Goal: Information Seeking & Learning: Find specific fact

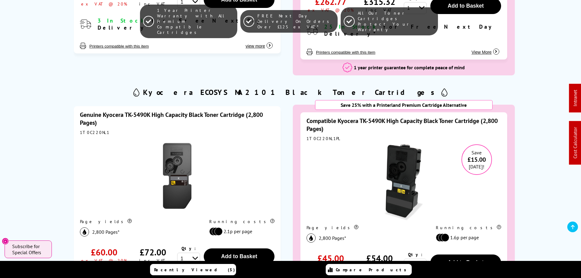
scroll to position [579, 0]
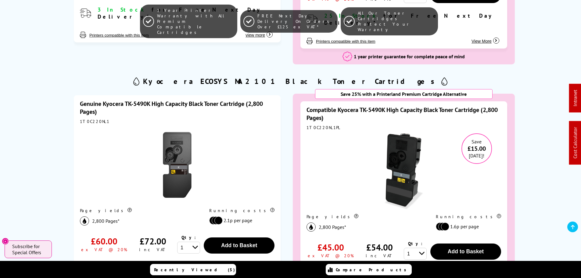
click at [91, 119] on div "1T0C220NL1" at bounding box center [177, 121] width 194 height 5
copy div "1T0C220NL1"
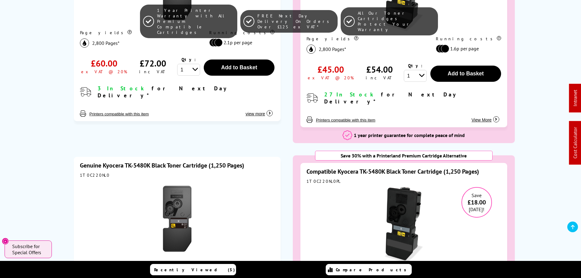
scroll to position [823, 0]
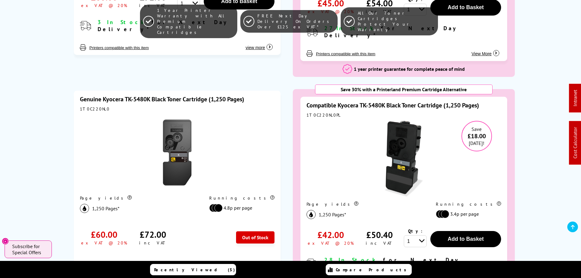
click at [90, 106] on div "1T0C220NL0" at bounding box center [177, 108] width 194 height 5
copy div "1T0C220NL0"
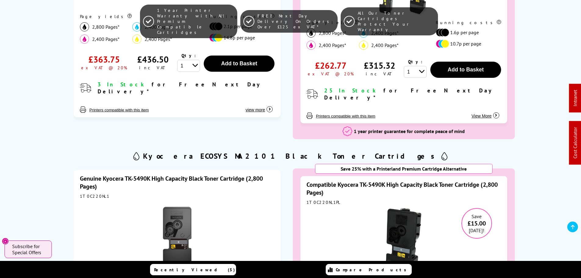
scroll to position [549, 0]
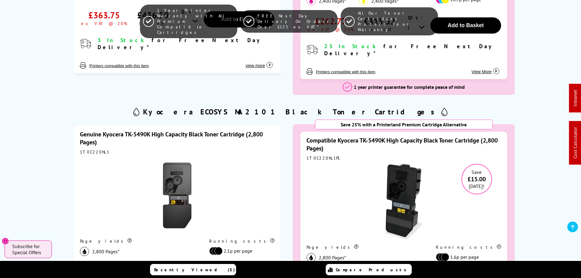
click at [91, 149] on div "1T0C220NL1" at bounding box center [177, 151] width 194 height 5
copy div "1T0C220NL1"
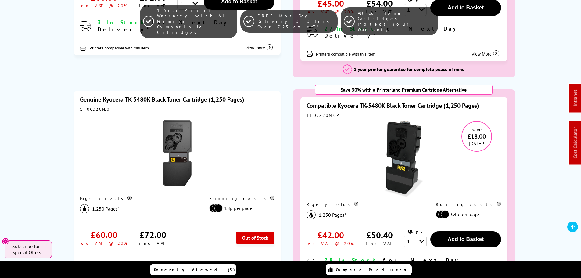
scroll to position [823, 0]
click at [88, 106] on div "1T0C220NL0" at bounding box center [177, 108] width 194 height 5
copy div "1T0C220NL0"
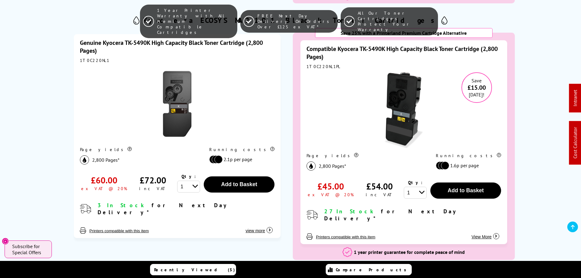
scroll to position [793, 0]
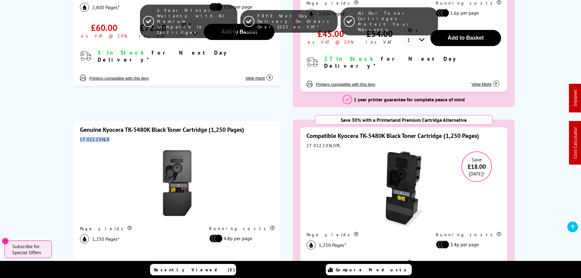
copy div "1T0C220NL0"
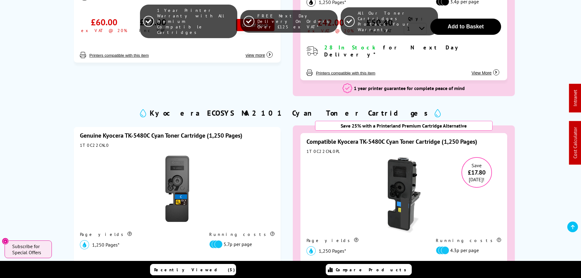
scroll to position [1036, 0]
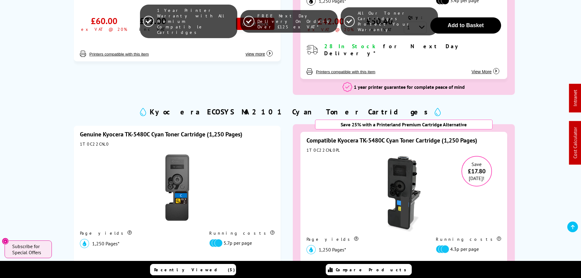
click at [92, 141] on div "1T0C22CNL0" at bounding box center [177, 143] width 194 height 5
copy div "1T0C22CNL0"
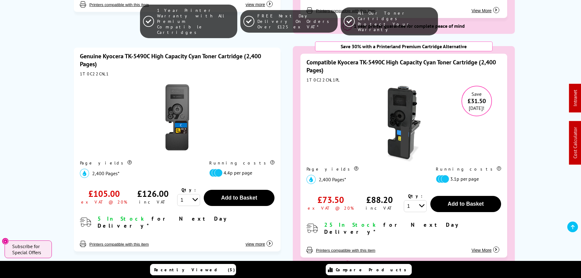
scroll to position [1341, 0]
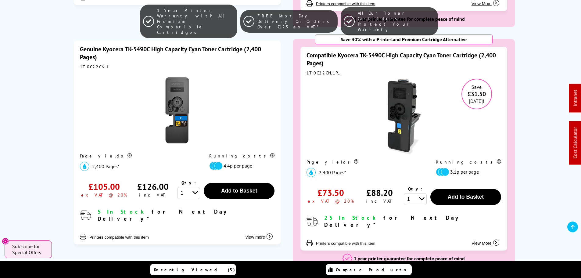
click at [87, 64] on div "1T0C22CNL1" at bounding box center [177, 66] width 194 height 5
copy div "1T0C22CNL1"
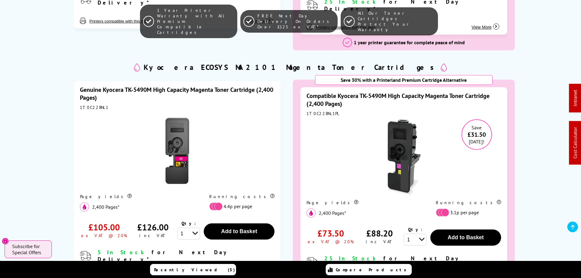
scroll to position [1616, 0]
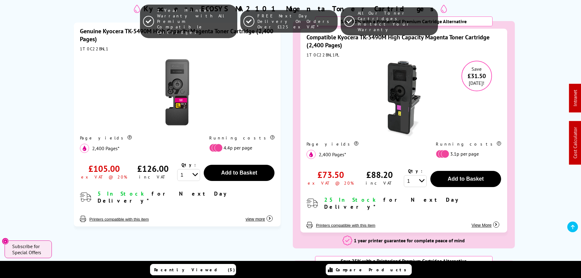
click at [93, 46] on div "1T0C22BNL1" at bounding box center [177, 48] width 194 height 5
copy div "1T0C22BNL1"
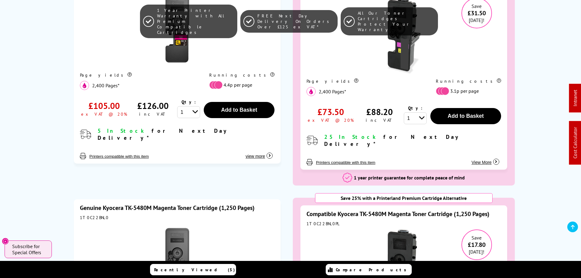
scroll to position [1738, 0]
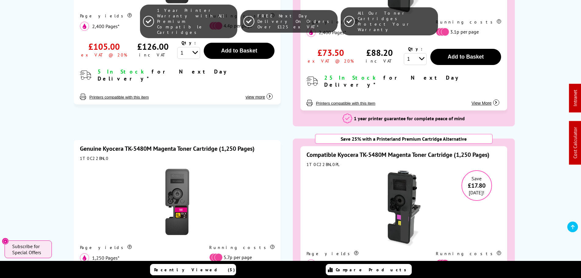
click at [96, 140] on div "Genuine Kyocera TK-5480M Magenta Toner Cartridge (1,250 Pages) 1T0C22BNL0 Page …" at bounding box center [177, 232] width 207 height 184
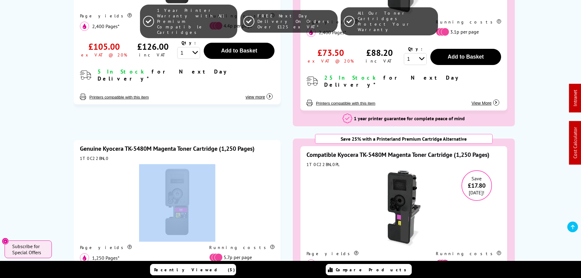
click at [96, 140] on div "Genuine Kyocera TK-5480M Magenta Toner Cartridge (1,250 Pages) 1T0C22BNL0 Page …" at bounding box center [177, 232] width 207 height 184
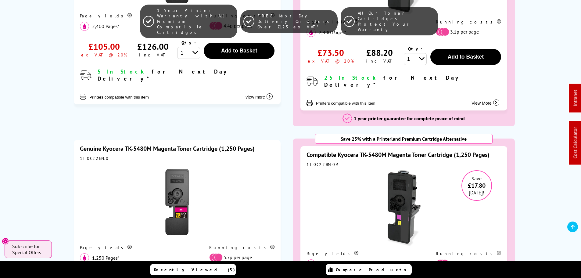
click at [94, 155] on div "1T0C22BNL0" at bounding box center [177, 157] width 194 height 5
copy div "1T0C22BNL0"
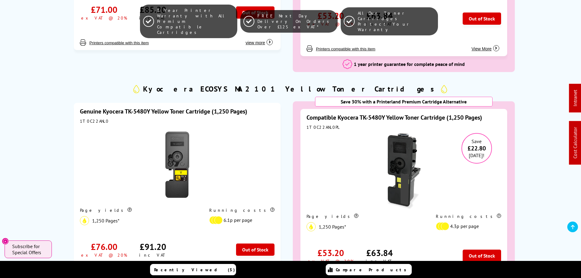
scroll to position [2012, 0]
click at [88, 118] on div "1T0C22ANL0" at bounding box center [177, 120] width 194 height 5
copy div "1T0C22ANL0"
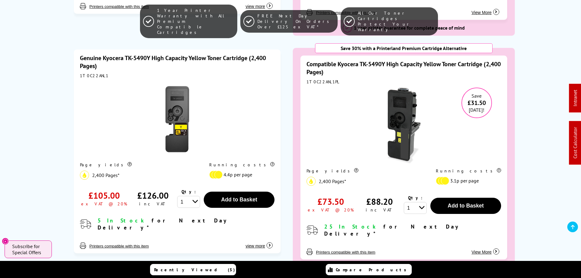
scroll to position [2286, 0]
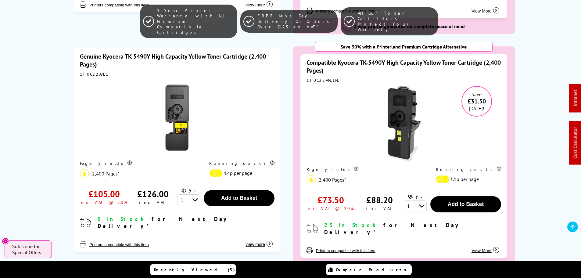
click at [88, 53] on div "Genuine Kyocera TK-5490Y High Capacity Yellow Toner Cartridge (2,400 Pages) 1T0…" at bounding box center [177, 150] width 207 height 204
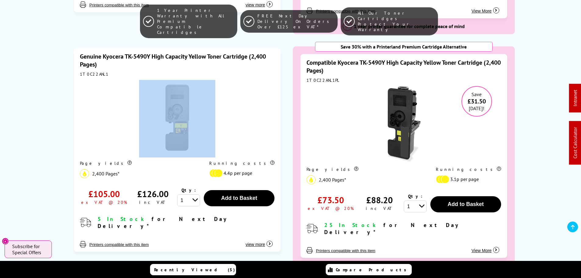
click at [88, 53] on div "Genuine Kyocera TK-5490Y High Capacity Yellow Toner Cartridge (2,400 Pages) 1T0…" at bounding box center [177, 150] width 207 height 204
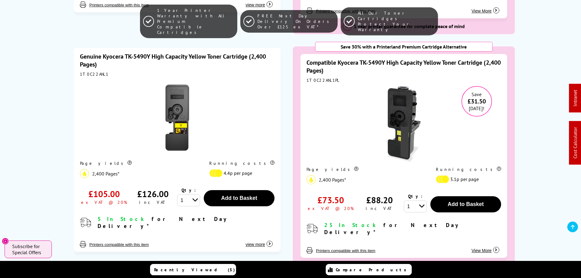
click at [87, 71] on div "1T0C22ANL1" at bounding box center [177, 73] width 194 height 5
click at [84, 71] on div "1T0C22ANL1" at bounding box center [177, 73] width 194 height 5
click at [116, 52] on link "Genuine Kyocera TK-5490Y High Capacity Yellow Toner Cartridge (2,400 Pages)" at bounding box center [173, 60] width 186 height 16
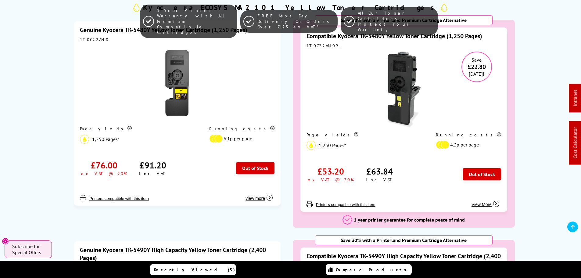
scroll to position [2042, 0]
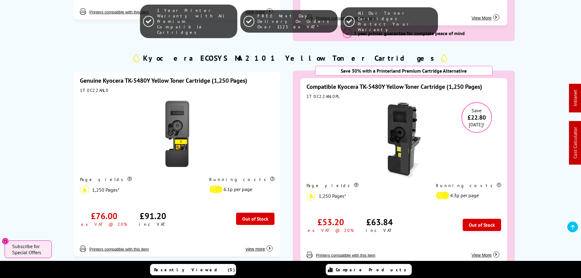
click at [138, 77] on link "Genuine Kyocera TK-5480Y Yellow Toner Cartridge (1,250 Pages)" at bounding box center [163, 81] width 167 height 8
click at [92, 87] on div "1T0C22ANL0" at bounding box center [177, 89] width 194 height 5
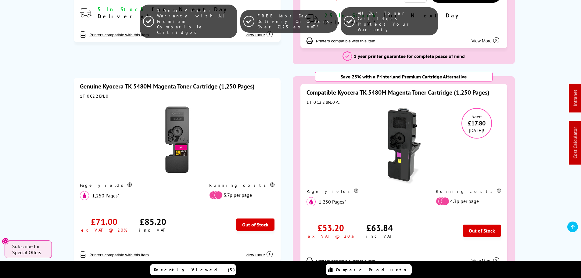
scroll to position [1798, 0]
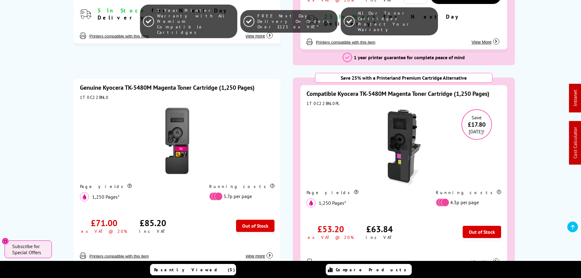
click at [96, 94] on div "1T0C22BNL0" at bounding box center [177, 96] width 194 height 5
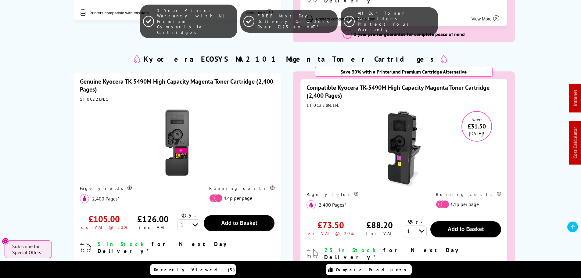
scroll to position [1555, 0]
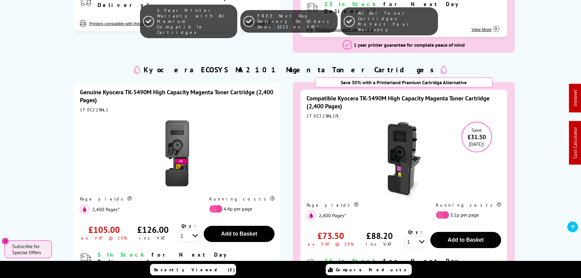
click at [93, 107] on div "1T0C22BNL1" at bounding box center [177, 109] width 194 height 5
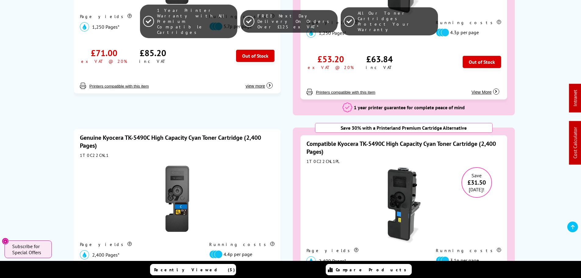
scroll to position [1250, 0]
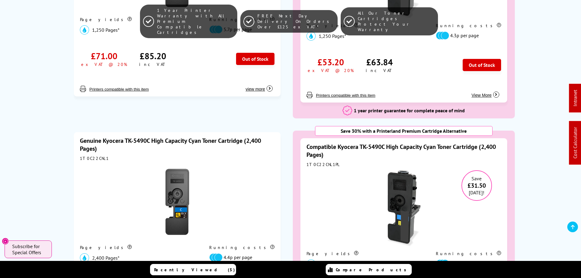
click at [95, 148] on div "Genuine Kyocera TK-5490C High Capacity Cyan Toner Cartridge (2,400 Pages) 1T0C2…" at bounding box center [177, 234] width 207 height 204
click at [95, 155] on div "1T0C22CNL1" at bounding box center [177, 157] width 194 height 5
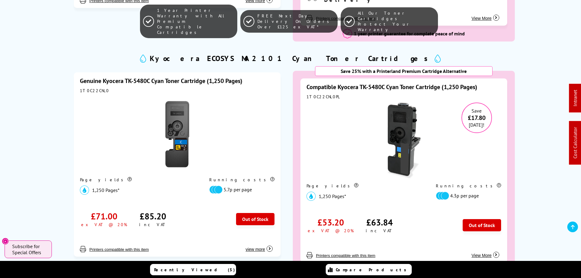
scroll to position [1036, 0]
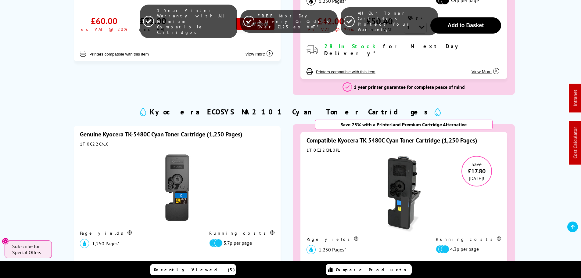
click at [95, 141] on div "1T0C22CNL0" at bounding box center [177, 143] width 194 height 5
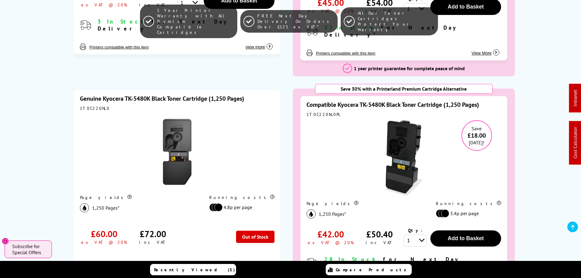
scroll to position [823, 0]
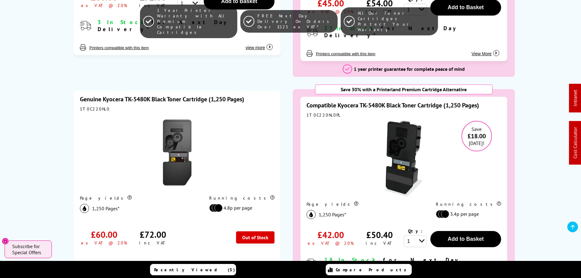
click at [95, 103] on div "Genuine Kyocera TK-5480K Black Toner Cartridge (1,250 Pages) 1T0C220NL0 Page yi…" at bounding box center [177, 183] width 207 height 184
click at [93, 106] on div "1T0C220NL0" at bounding box center [177, 108] width 194 height 5
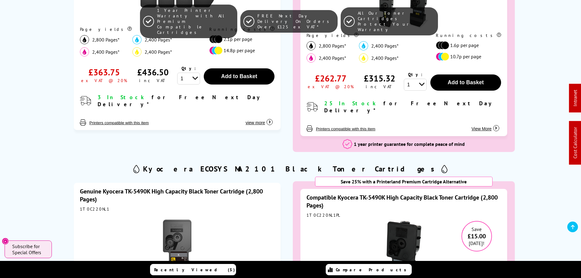
scroll to position [488, 0]
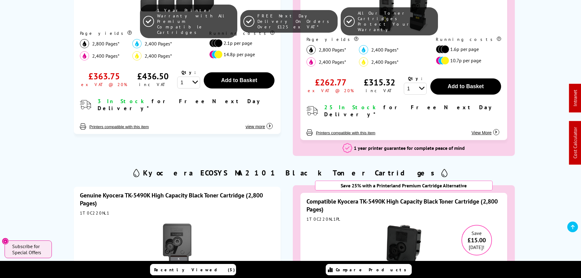
click at [94, 210] on div "1T0C220NL1" at bounding box center [177, 212] width 194 height 5
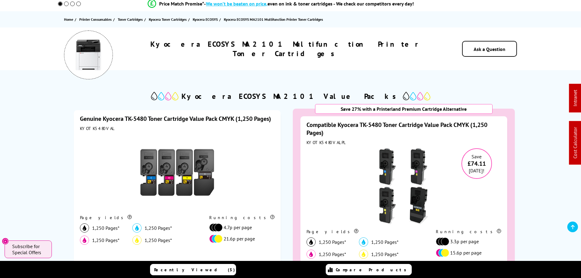
scroll to position [0, 0]
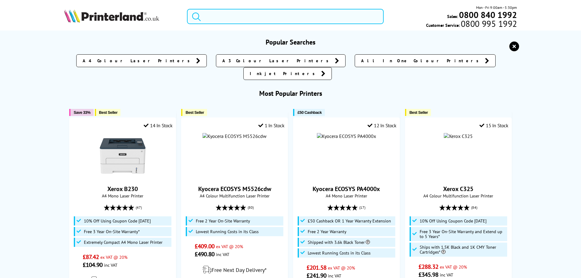
click at [240, 13] on input "search" at bounding box center [285, 16] width 197 height 15
paste input "110C153NL0"
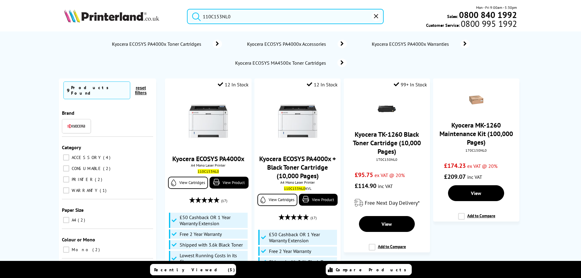
type input "110C153NL0"
click at [183, 45] on span "Kyocera ECOSYS PA4000x Toner Cartridges" at bounding box center [157, 44] width 92 height 6
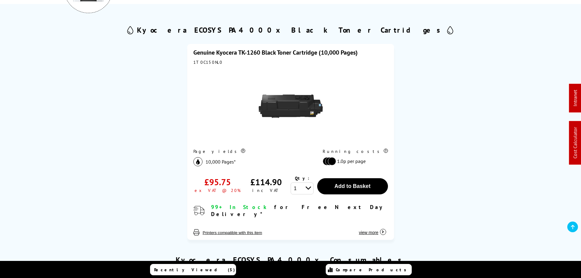
click at [204, 63] on div "1T0C150NL0" at bounding box center [290, 61] width 194 height 5
click at [201, 62] on div "1T0C150NL0" at bounding box center [290, 61] width 194 height 5
copy div "1T0C150NL0"
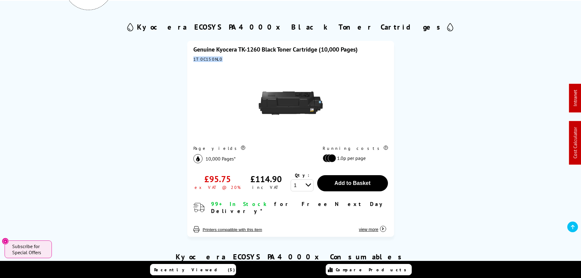
scroll to position [122, 0]
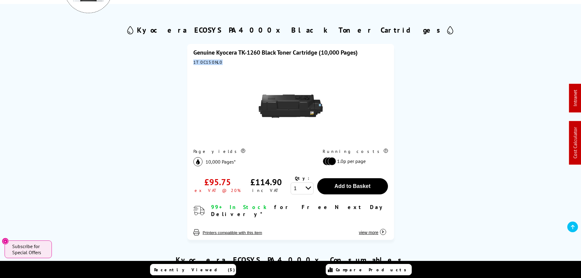
click at [256, 53] on link "Genuine Kyocera TK-1260 Black Toner Cartridge (10,000 Pages)" at bounding box center [275, 52] width 164 height 8
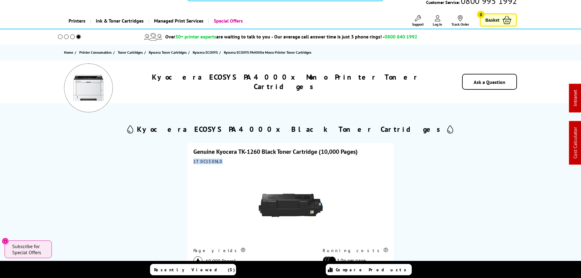
scroll to position [0, 0]
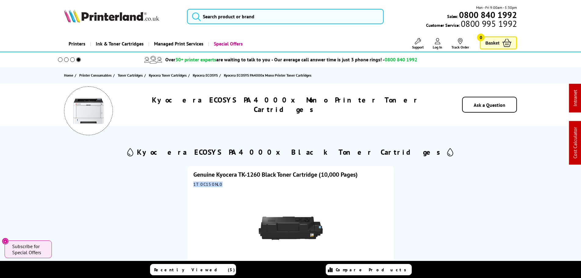
copy div "1T0C150NL0"
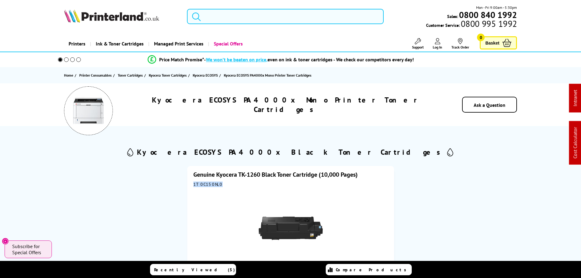
click at [219, 13] on input "search" at bounding box center [285, 16] width 197 height 15
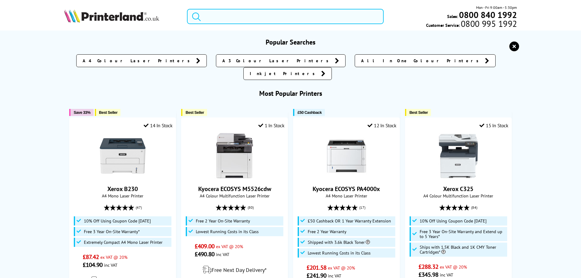
click at [237, 12] on input "search" at bounding box center [285, 16] width 197 height 15
paste input "MA4000x"
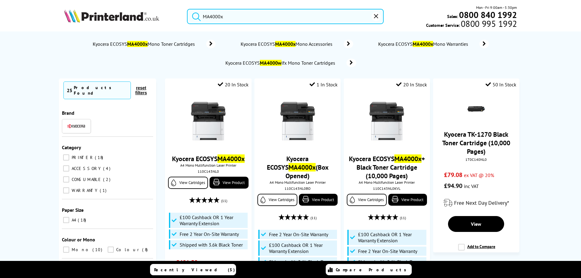
type input "MA4000x"
click at [175, 46] on span "Kyocera ECOSYS MA4000x Mono Toner Cartridges" at bounding box center [144, 44] width 105 height 6
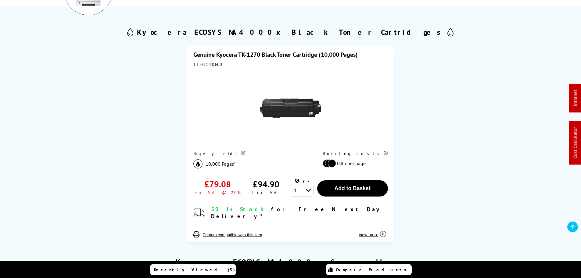
scroll to position [91, 0]
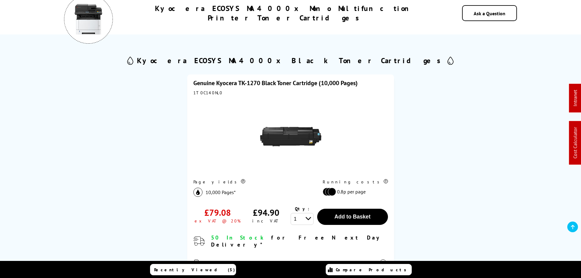
click at [206, 93] on div "1T0C140NL0" at bounding box center [290, 92] width 194 height 5
copy div "1T0C140NL0"
click at [242, 85] on link "Genuine Kyocera TK-1270 Black Toner Cartridge (10,000 Pages)" at bounding box center [275, 83] width 164 height 8
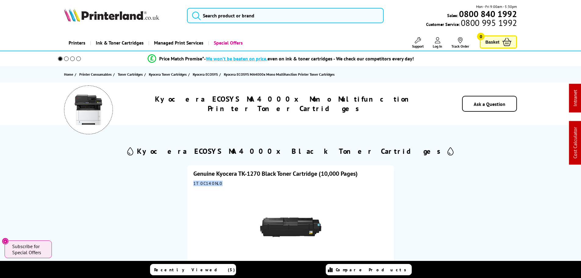
scroll to position [0, 0]
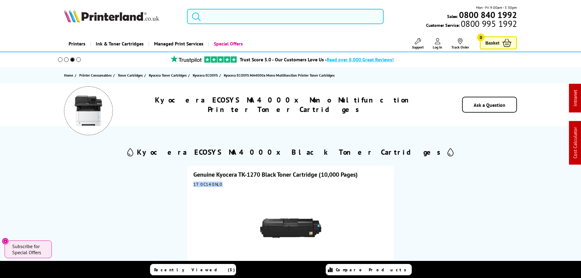
drag, startPoint x: 256, startPoint y: 19, endPoint x: 285, endPoint y: 18, distance: 28.4
click at [256, 19] on input "search" at bounding box center [285, 16] width 197 height 15
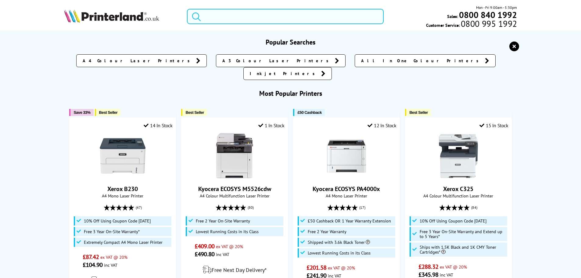
click at [284, 18] on input "search" at bounding box center [285, 16] width 197 height 15
paste input "PA2600cx"
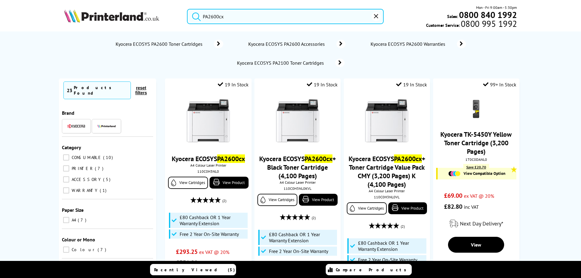
type input "PA2600cx"
click at [174, 44] on span "Kyocera ECOSYS PA2600 Toner Cartridges" at bounding box center [160, 44] width 90 height 6
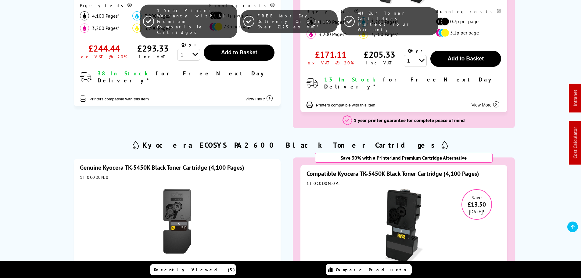
scroll to position [305, 0]
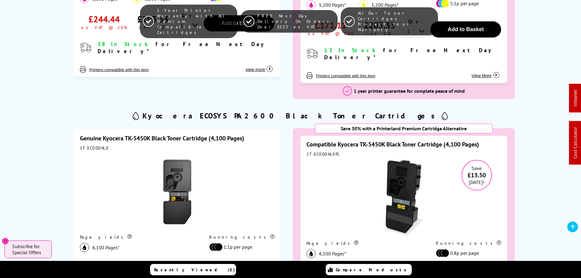
click at [93, 145] on div "1T0C0D0NL0" at bounding box center [177, 147] width 194 height 5
copy div "1T0C0D0NL0"
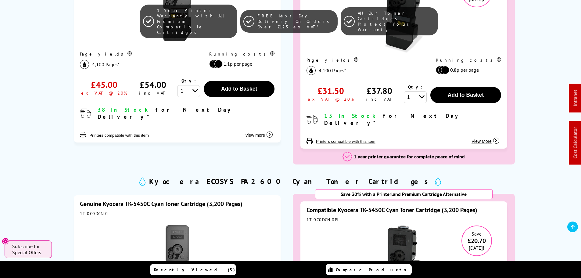
scroll to position [610, 0]
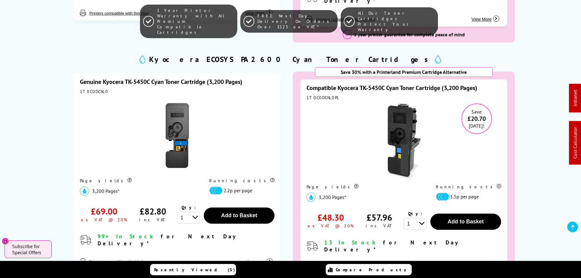
click at [94, 89] on div "1T0C0DCNL0" at bounding box center [177, 91] width 194 height 5
copy div "1T0C0DCNL0"
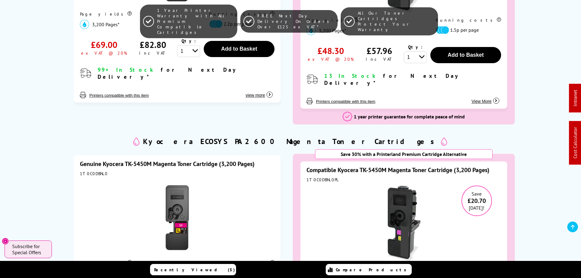
scroll to position [823, 0]
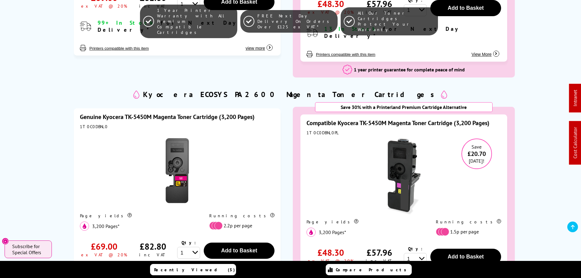
click at [91, 124] on div "1T0C0DBNL0" at bounding box center [177, 126] width 194 height 5
copy div "1T0C0DBNL0"
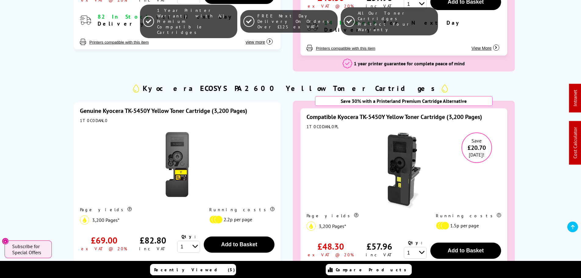
scroll to position [1128, 0]
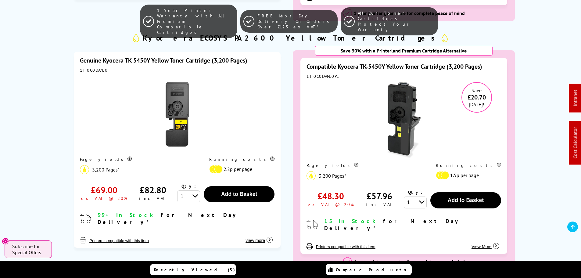
click at [93, 67] on div "1T0C0DANL0" at bounding box center [177, 69] width 194 height 5
copy div "1T0C0DANL0"
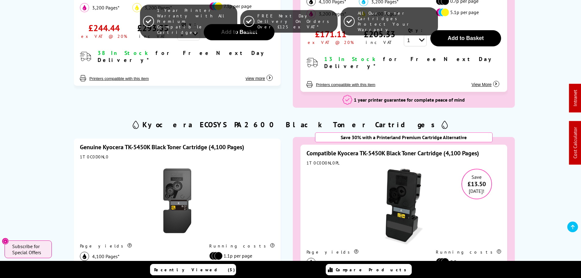
scroll to position [335, 0]
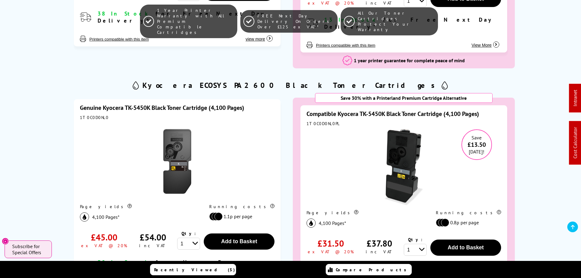
click at [93, 115] on div "1T0C0D0NL0" at bounding box center [177, 117] width 194 height 5
copy div "1T0C0D0NL0"
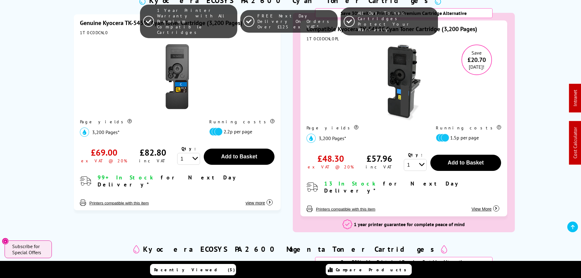
scroll to position [610, 0]
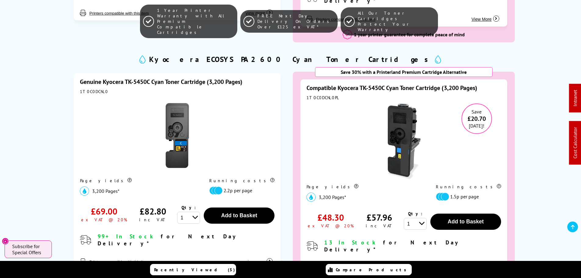
click at [95, 89] on div "1T0C0DCNL0" at bounding box center [177, 91] width 194 height 5
copy div "1T0C0DCNL0"
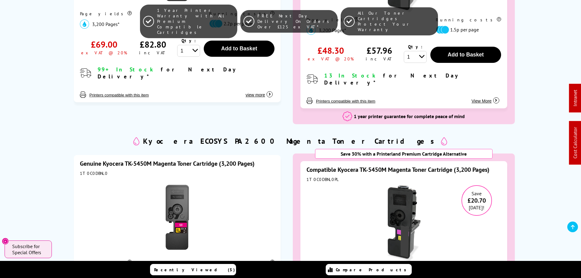
scroll to position [823, 0]
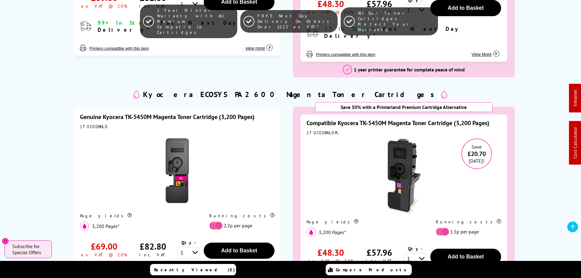
click at [96, 124] on div "1T0C0DBNL0" at bounding box center [177, 126] width 194 height 5
copy div "1T0C0DBNL0"
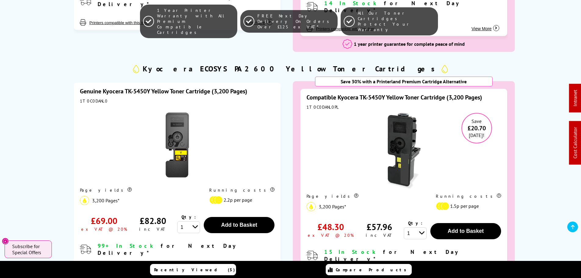
scroll to position [1097, 0]
click at [92, 98] on div "1T0C0DANL0" at bounding box center [177, 100] width 194 height 5
copy div "1T0C0DANL0"
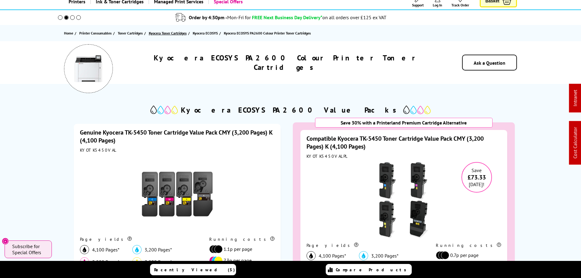
scroll to position [0, 0]
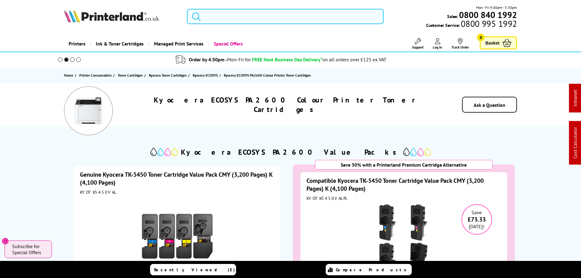
click at [213, 14] on input "search" at bounding box center [285, 16] width 197 height 15
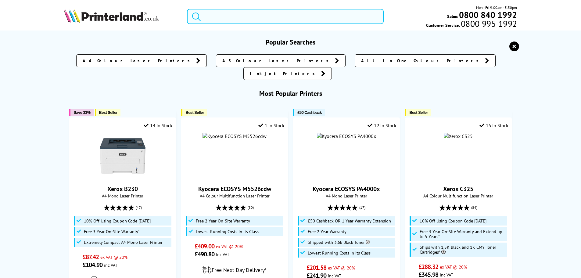
paste input "MA2600cwfx"
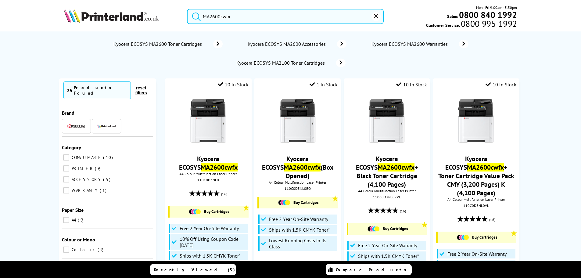
type input "MA2600cwfx"
click at [184, 44] on span "Kyocera ECOSYS MA2600 Toner Cartridges" at bounding box center [158, 44] width 91 height 6
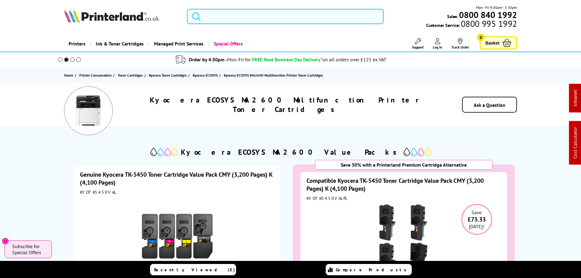
click at [243, 15] on input "search" at bounding box center [285, 16] width 197 height 15
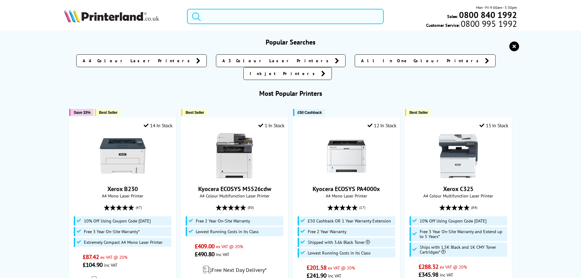
paste input "PA3500x"
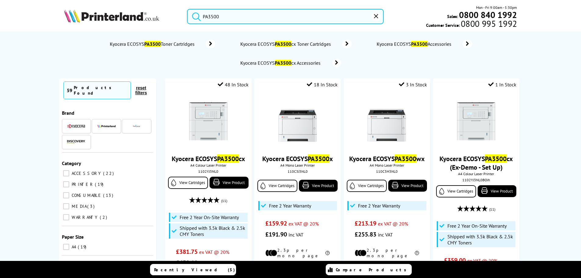
type input "PA3500"
click at [170, 45] on span "Kyocera ECOSYS PA3500 Toner Cartridges" at bounding box center [152, 44] width 87 height 6
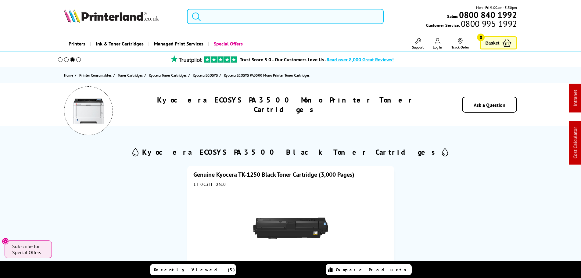
click at [227, 19] on input "search" at bounding box center [285, 16] width 197 height 15
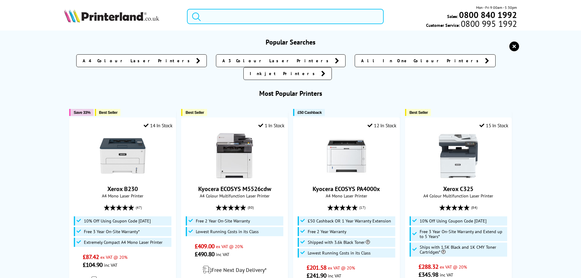
paste input "PA3500x"
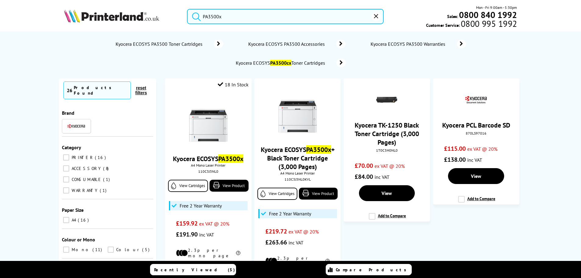
type input "PA3500x"
click at [173, 45] on span "Kyocera ECOSYS PA3500 Toner Cartridges" at bounding box center [160, 44] width 90 height 6
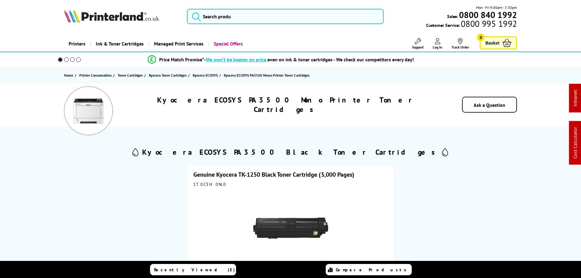
click at [205, 186] on div "1T0C3H0NL0" at bounding box center [290, 183] width 194 height 5
copy div "1T0C3H0NL0"
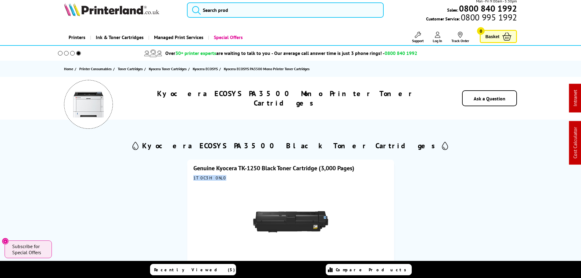
scroll to position [122, 0]
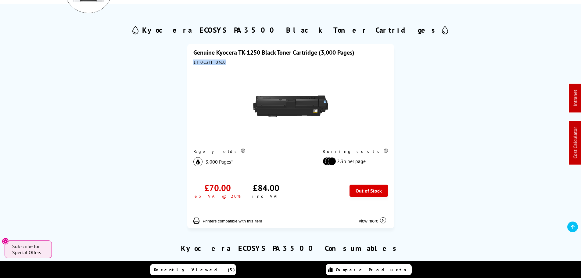
click at [503, 65] on div "Genuine Kyocera TK-1250 Black Toner Cartridge (3,000 Pages) 1T0C3H0NL0 Page yie…" at bounding box center [290, 136] width 453 height 201
click at [447, 70] on div "Genuine Kyocera TK-1250 Black Toner Cartridge (3,000 Pages) 1T0C3H0NL0 Page yie…" at bounding box center [290, 136] width 453 height 201
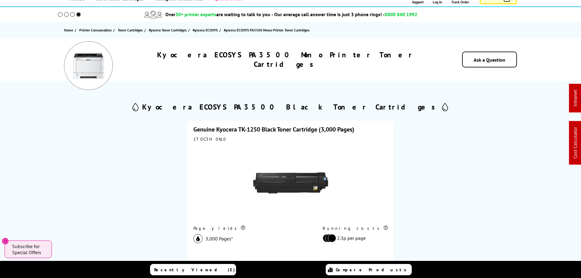
scroll to position [0, 0]
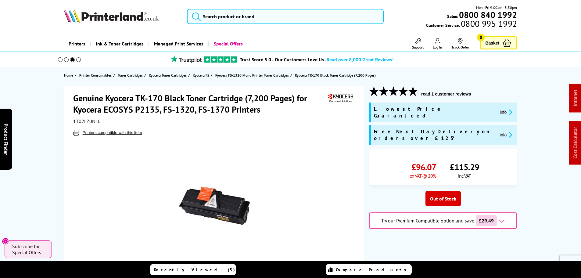
click at [80, 123] on span "1T02LZ0NL0" at bounding box center [86, 121] width 27 height 6
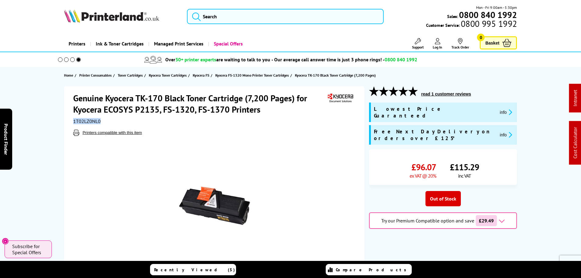
copy span "1T02LZ0NL0"
